Goal: Unclear

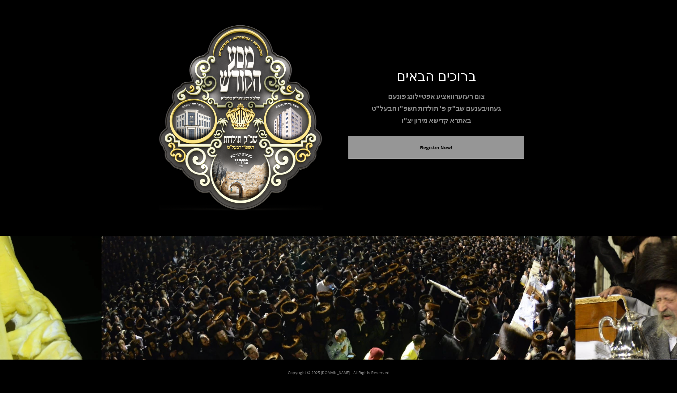
drag, startPoint x: 405, startPoint y: 70, endPoint x: 478, endPoint y: 118, distance: 88.0
click at [478, 118] on div "ברוכים הבאים צום רעזערוואציע אפטיילונג פונעם געהויבענעם שב"ק פ' תולדות תשפ"ו הב…" at bounding box center [436, 117] width 176 height 101
click at [478, 118] on p "באתרא קדישא מירון יצ"ו" at bounding box center [436, 120] width 176 height 11
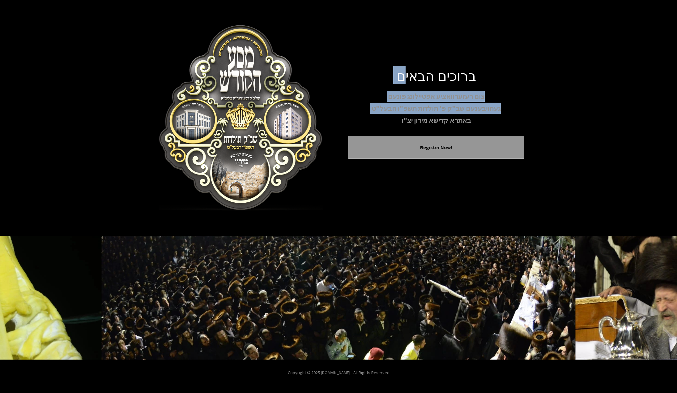
drag, startPoint x: 474, startPoint y: 123, endPoint x: 415, endPoint y: 70, distance: 79.4
click at [415, 70] on div "ברוכים הבאים צום רעזערוואציע אפטיילונג פונעם געהויבענעם שב"ק פ' תולדות תשפ"ו הב…" at bounding box center [436, 117] width 176 height 101
click at [403, 77] on h1 "ברוכים הבאים" at bounding box center [436, 75] width 176 height 16
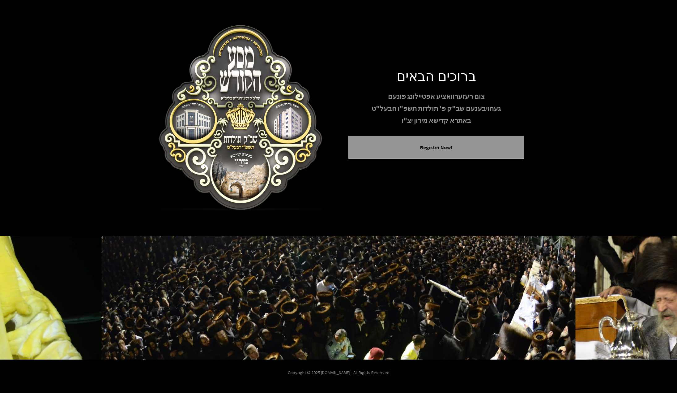
drag, startPoint x: 410, startPoint y: 80, endPoint x: 470, endPoint y: 114, distance: 68.5
click at [470, 114] on div "ברוכים הבאים צום רעזערוואציע אפטיילונג פונעם געהויבענעם שב"ק פ' תולדות תשפ"ו הב…" at bounding box center [436, 117] width 176 height 101
click at [473, 120] on p "באתרא קדישא מירון יצ"ו" at bounding box center [436, 120] width 176 height 11
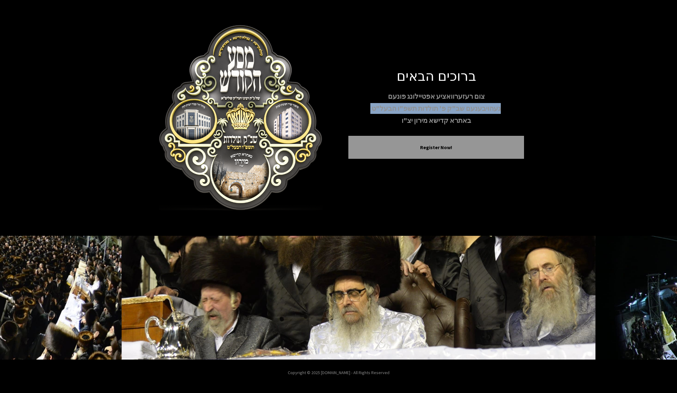
drag, startPoint x: 470, startPoint y: 122, endPoint x: 384, endPoint y: 91, distance: 90.9
click at [384, 91] on div "צום רעזערוואציע אפטיילונג פונעם געהויבענעם שב"ק פ' תולדות תשפ"ו הבעל"ט באתרא קד…" at bounding box center [436, 108] width 176 height 35
click at [409, 107] on p "געהויבענעם שב"ק פ' תולדות תשפ"ו הבעל"ט" at bounding box center [436, 108] width 176 height 11
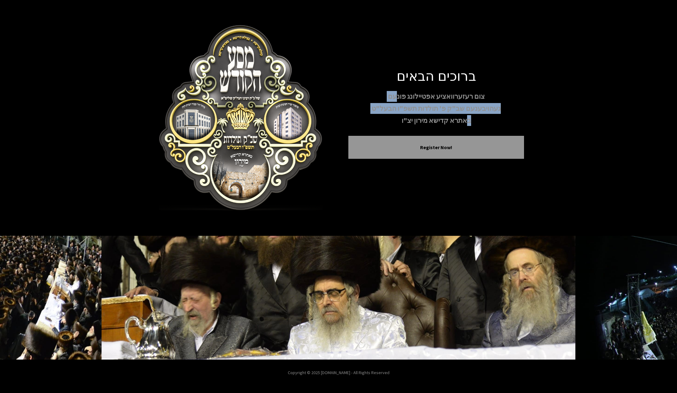
drag, startPoint x: 465, startPoint y: 121, endPoint x: 399, endPoint y: 88, distance: 73.4
click at [399, 88] on div "ברוכים הבאים צום רעזערוואציע אפטיילונג פונעם געהויבענעם שב"ק פ' תולדות תשפ"ו הב…" at bounding box center [436, 117] width 176 height 101
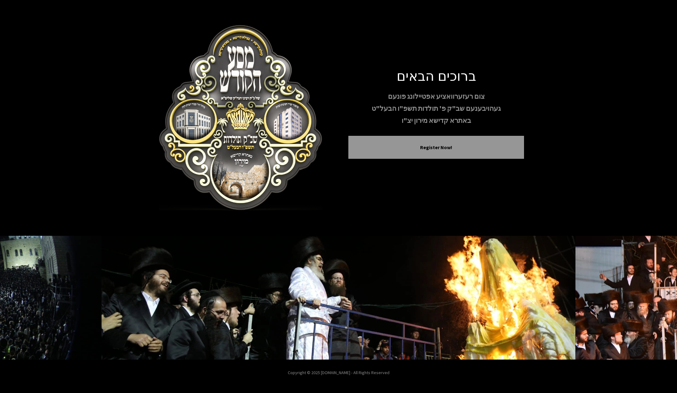
click at [380, 217] on div "ברוכים הבאים צום רעזערוואציע אפטיילונג פונעם געהויבענעם שב"ק פ' תולדות תשפ"ו הב…" at bounding box center [338, 118] width 677 height 236
